Goal: Information Seeking & Learning: Learn about a topic

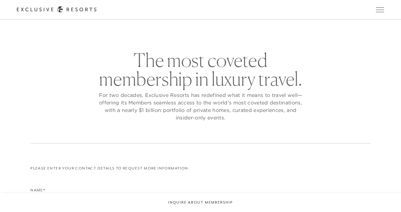
checkbox input "false"
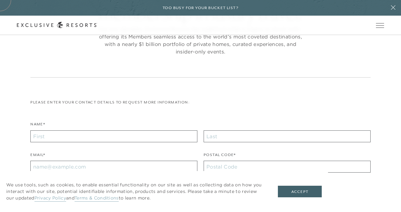
scroll to position [85, 0]
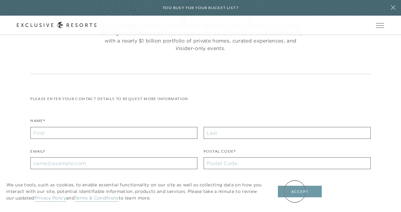
click at [295, 192] on button "Accept" at bounding box center [300, 192] width 44 height 12
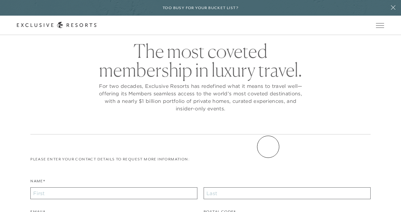
scroll to position [0, 0]
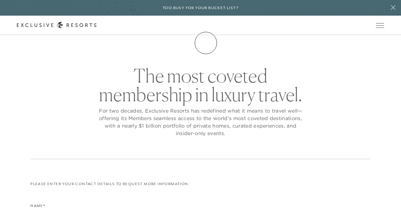
click at [0, 0] on link "Membership" at bounding box center [0, 0] width 0 height 0
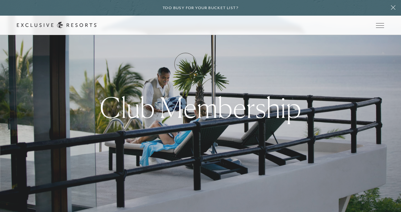
click at [0, 0] on link "How it works" at bounding box center [0, 0] width 0 height 0
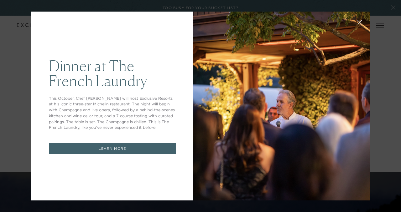
click at [133, 147] on link "LEARN MORE" at bounding box center [112, 148] width 127 height 11
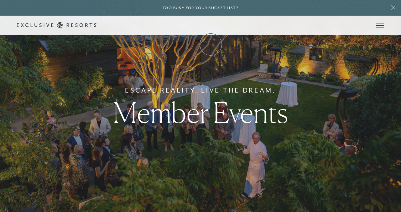
click at [0, 0] on link "Membership" at bounding box center [0, 0] width 0 height 0
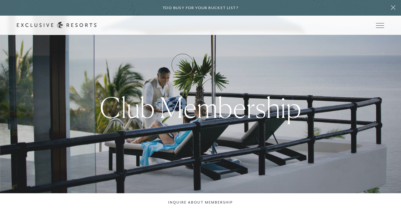
click at [0, 0] on link "How it works" at bounding box center [0, 0] width 0 height 0
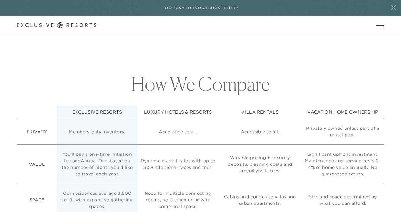
scroll to position [1433, 0]
click at [102, 158] on link "Annual Dues" at bounding box center [95, 161] width 29 height 6
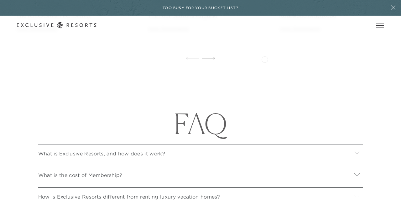
scroll to position [2009, 0]
click at [357, 171] on icon at bounding box center [357, 174] width 6 height 6
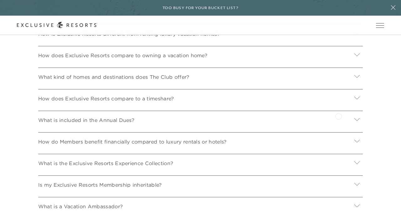
scroll to position [2246, 0]
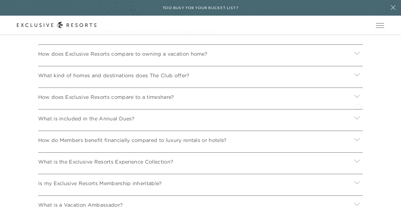
click at [357, 116] on icon at bounding box center [356, 117] width 5 height 3
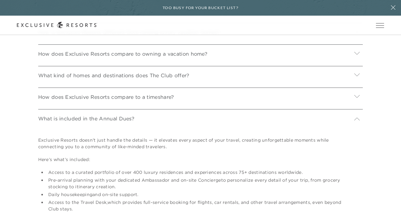
click at [357, 116] on icon at bounding box center [357, 119] width 6 height 6
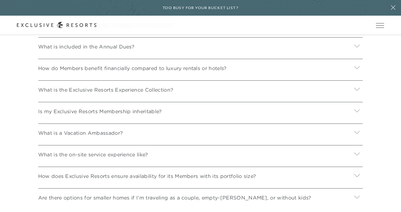
scroll to position [2338, 0]
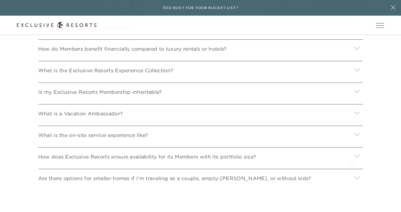
click at [352, 171] on div at bounding box center [357, 178] width 12 height 15
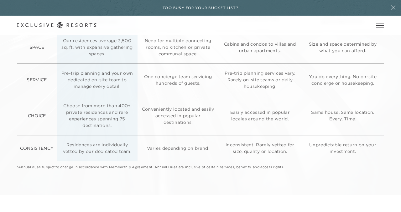
scroll to position [1584, 0]
click at [0, 0] on link "Membership" at bounding box center [0, 0] width 0 height 0
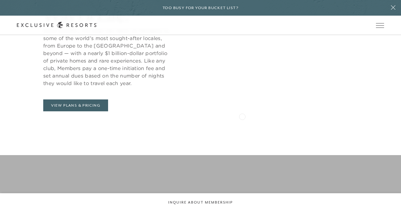
scroll to position [290, 0]
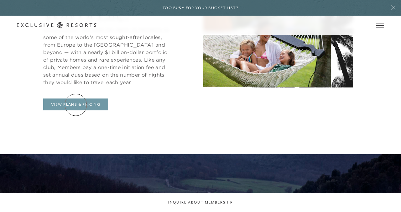
click at [76, 105] on link "View Plans & Pricing" at bounding box center [75, 105] width 65 height 12
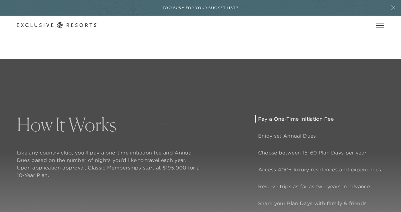
scroll to position [383, 0]
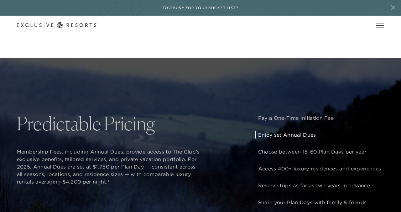
click at [290, 134] on p "Enjoy set Annual Dues" at bounding box center [319, 135] width 123 height 8
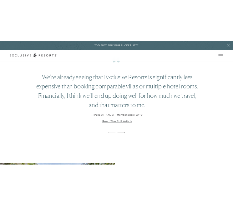
scroll to position [1009, 0]
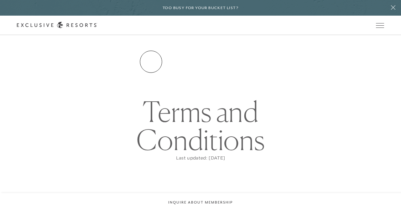
click at [0, 0] on link "Residence Collection" at bounding box center [0, 0] width 0 height 0
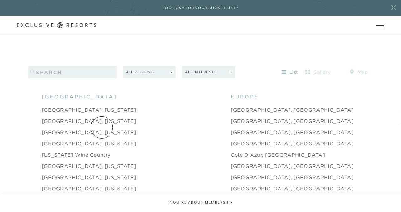
scroll to position [587, 0]
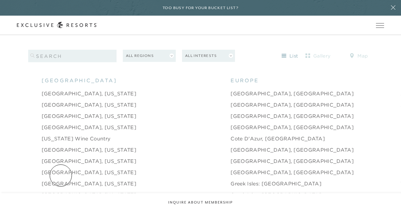
click at [61, 180] on link "Deer Valley, Utah" at bounding box center [89, 184] width 95 height 8
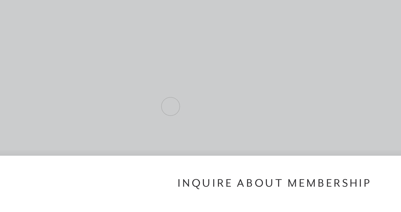
scroll to position [2, 0]
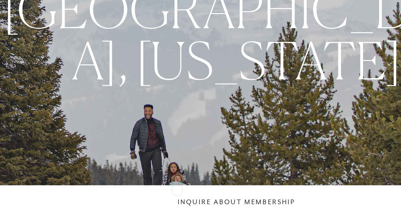
click at [168, 180] on div "Peak Luxury Deer Valley, Utah" at bounding box center [200, 104] width 401 height 212
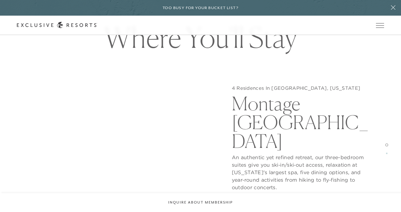
scroll to position [495, 0]
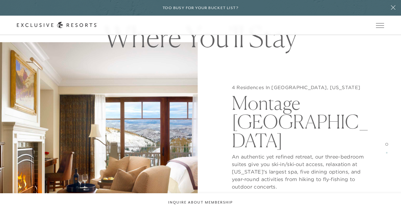
click at [201, 129] on div "4 Residences In Deer Valley, Utah Montage Deer Valley An authentic yet refined …" at bounding box center [200, 148] width 401 height 212
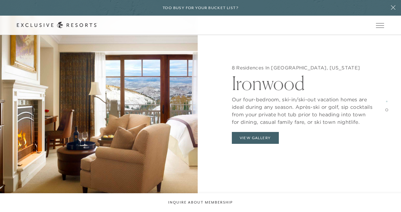
scroll to position [925, 0]
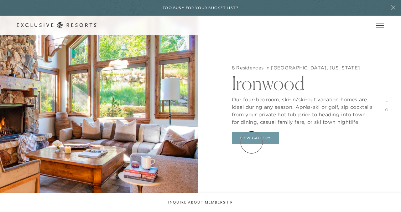
click at [251, 142] on button "View Gallery" at bounding box center [255, 138] width 47 height 12
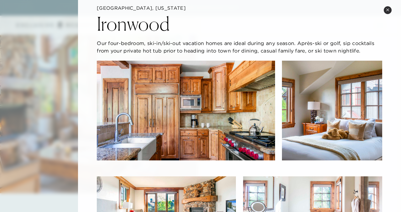
scroll to position [0, 0]
